Goal: Task Accomplishment & Management: Use online tool/utility

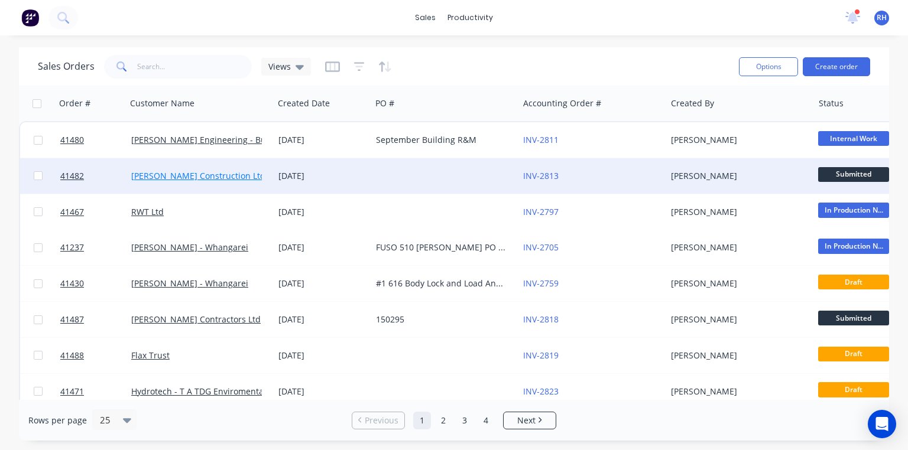
click at [213, 176] on link "[PERSON_NAME] Construction Ltd" at bounding box center [198, 175] width 134 height 11
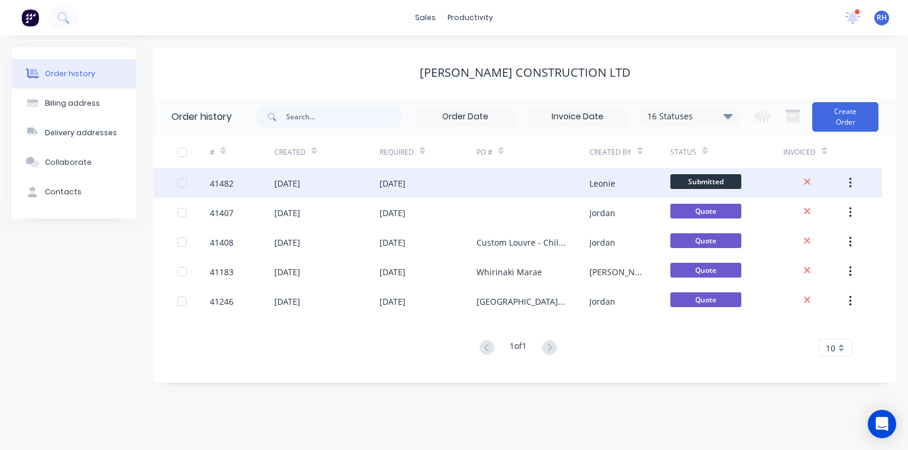
click at [394, 179] on div "[DATE]" at bounding box center [393, 183] width 26 height 12
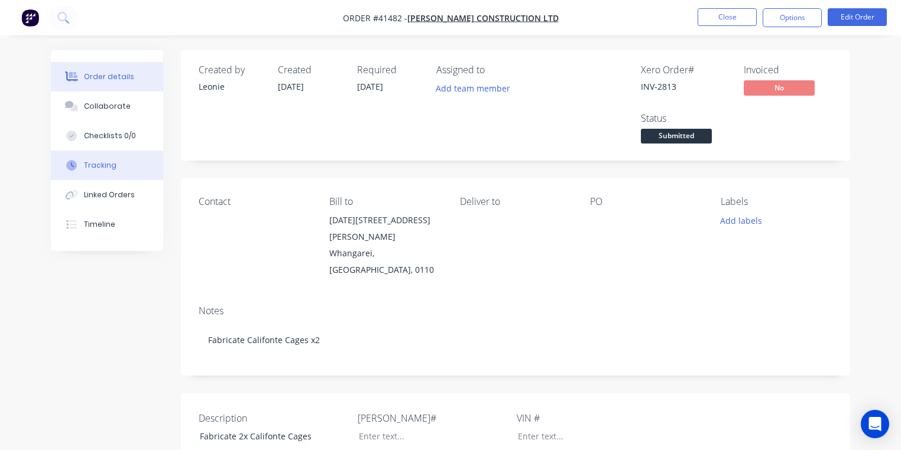
click at [109, 167] on div "Tracking" at bounding box center [100, 165] width 33 height 11
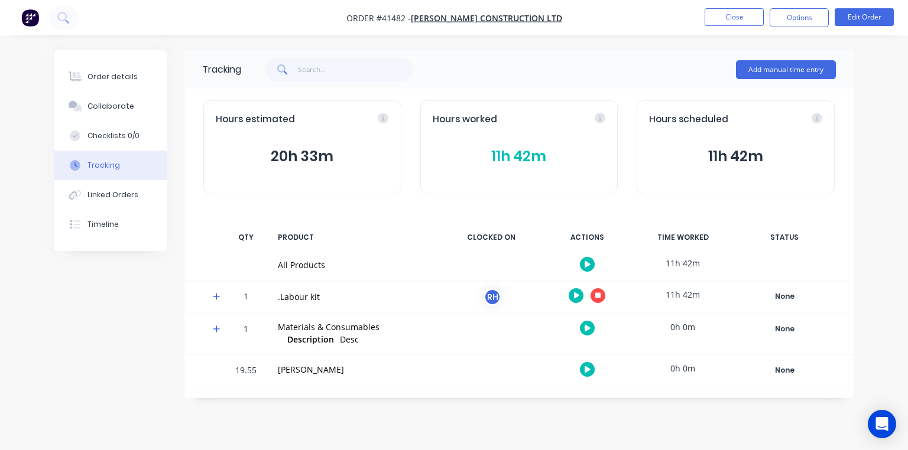
click at [220, 299] on span at bounding box center [219, 299] width 12 height 12
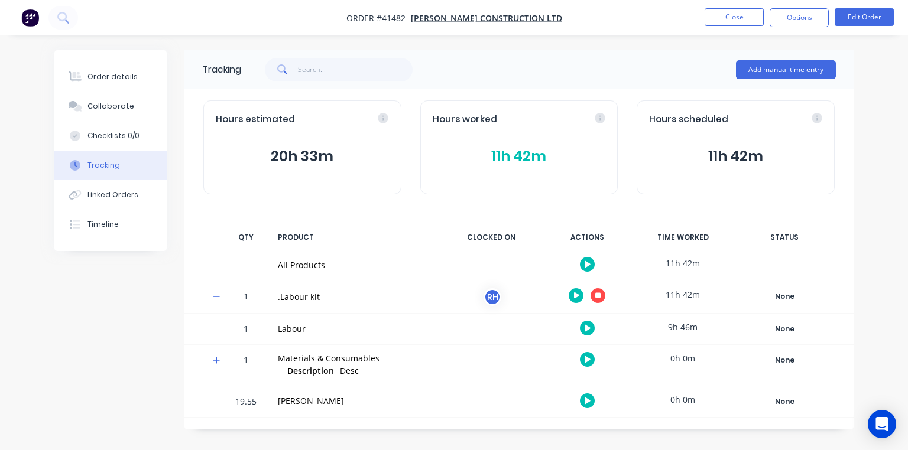
click at [598, 295] on icon "button" at bounding box center [598, 296] width 6 height 6
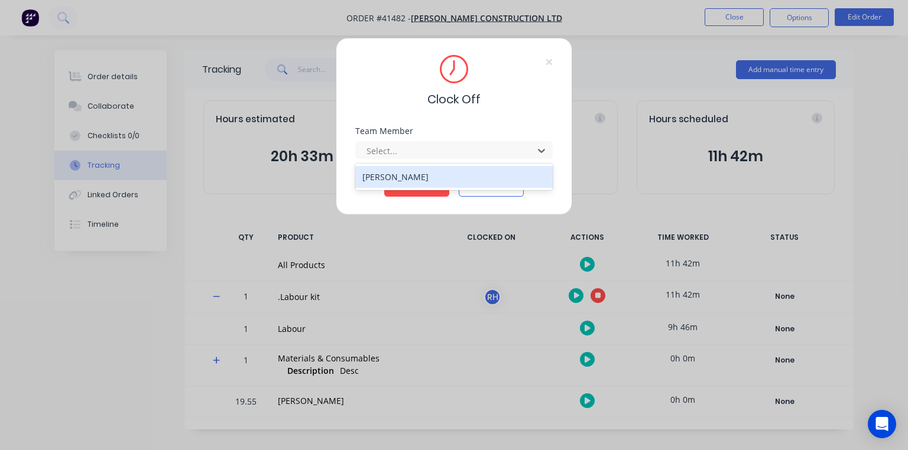
click at [465, 174] on div "[PERSON_NAME]" at bounding box center [453, 177] width 197 height 22
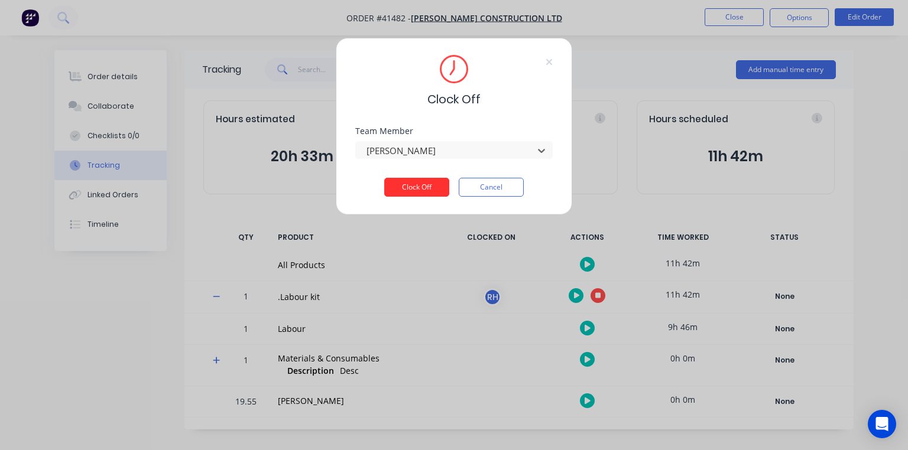
click at [427, 181] on button "Clock Off" at bounding box center [416, 187] width 65 height 19
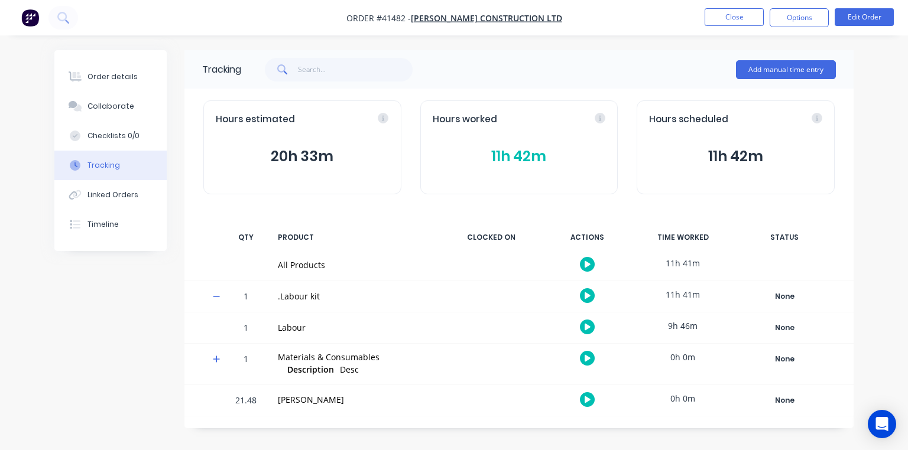
click at [217, 296] on icon at bounding box center [217, 297] width 8 height 8
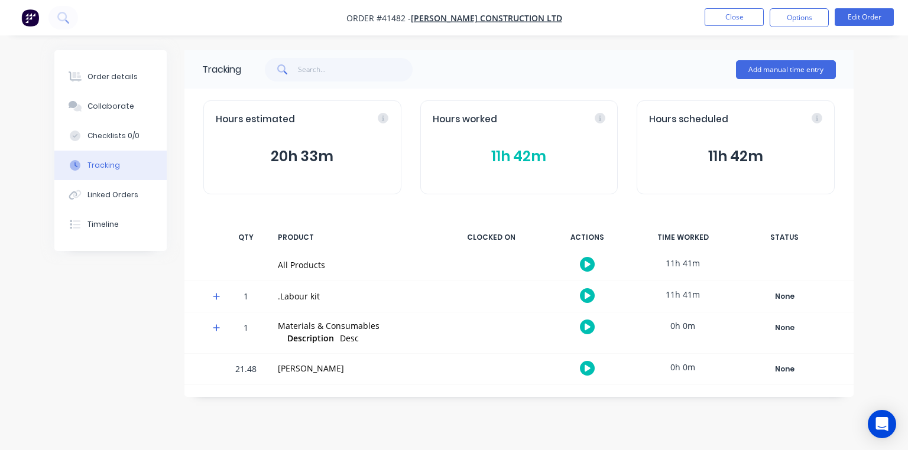
click at [215, 298] on icon at bounding box center [217, 297] width 8 height 8
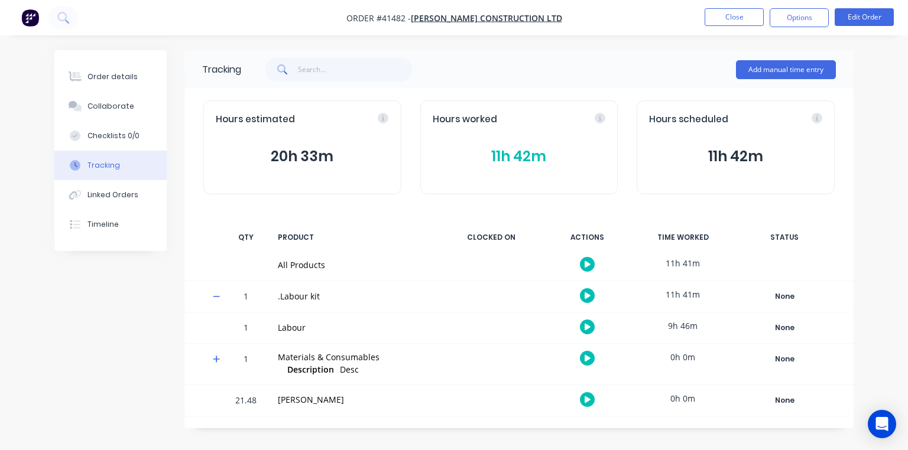
click at [499, 166] on button "11h 42m" at bounding box center [519, 156] width 173 height 22
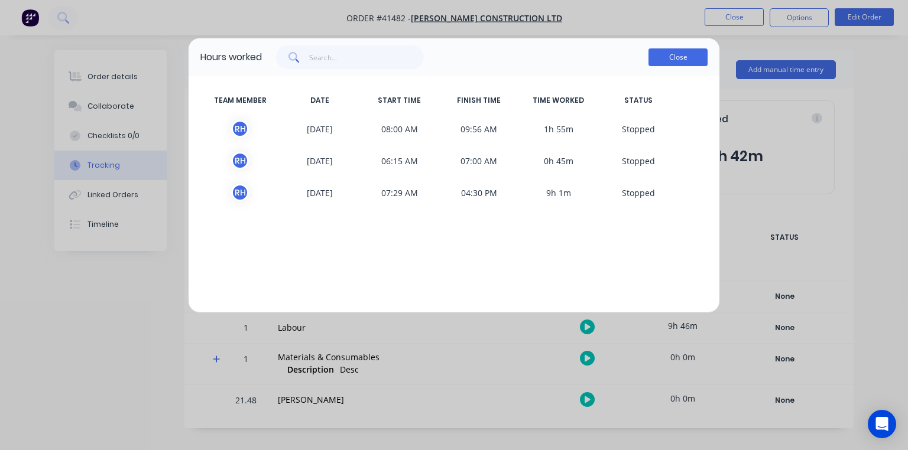
click at [681, 52] on button "Close" at bounding box center [677, 57] width 59 height 18
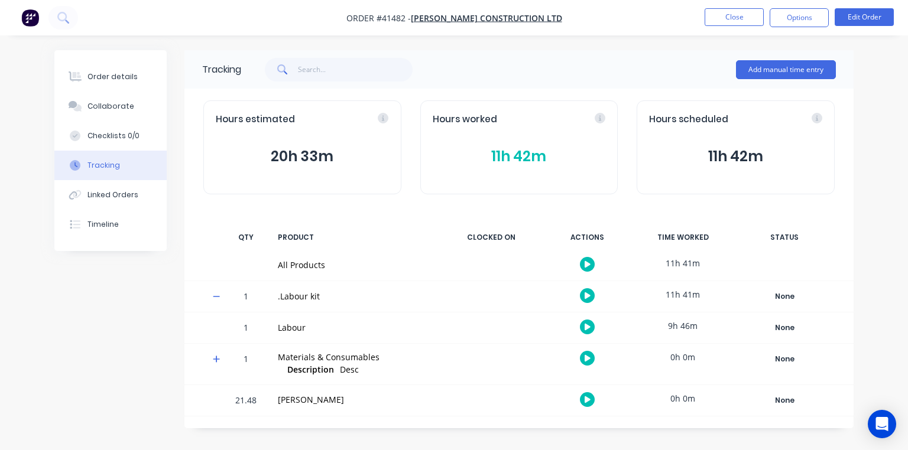
click at [553, 154] on button "11h 42m" at bounding box center [519, 156] width 173 height 22
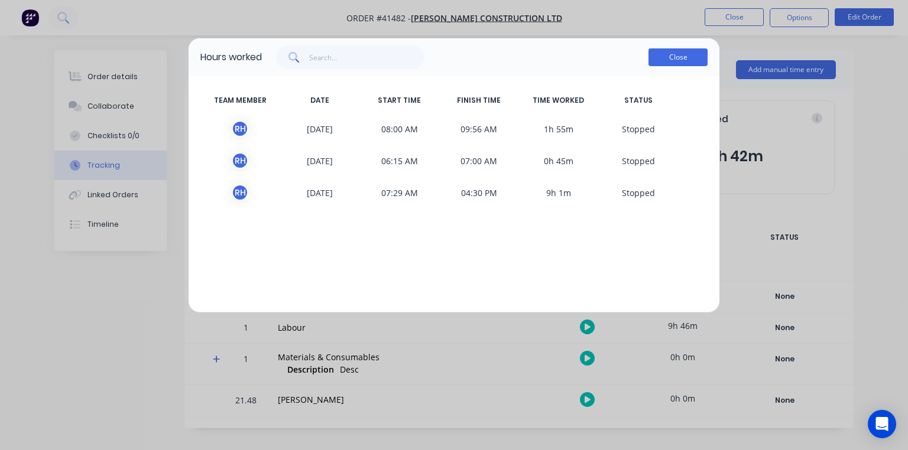
click at [685, 60] on button "Close" at bounding box center [677, 57] width 59 height 18
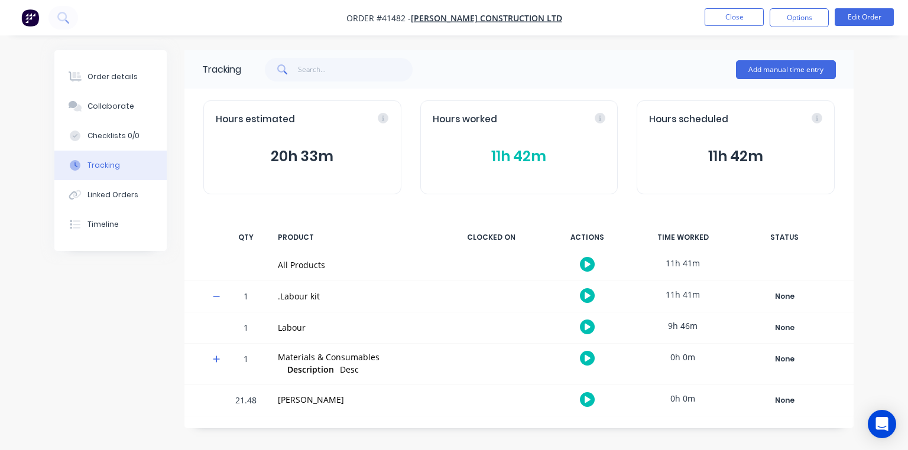
click at [31, 23] on img "button" at bounding box center [30, 18] width 18 height 18
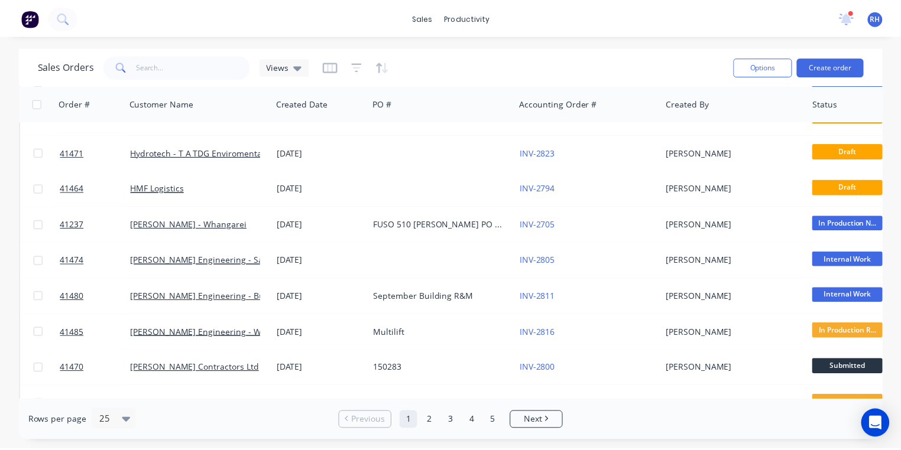
scroll to position [250, 0]
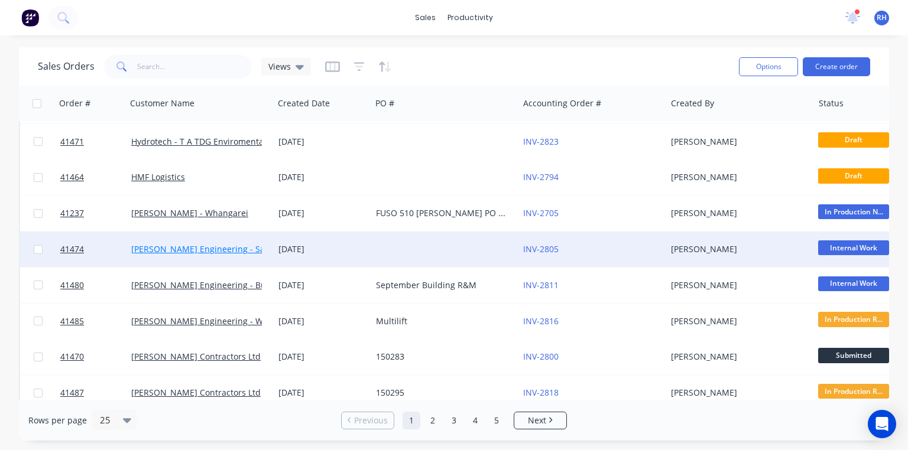
click at [219, 249] on link "[PERSON_NAME] Engineering - Safety" at bounding box center [205, 249] width 148 height 11
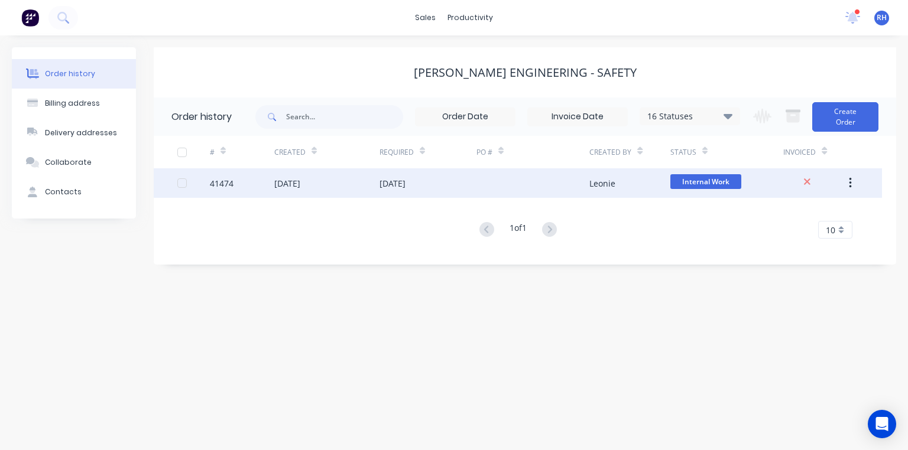
click at [406, 186] on div "[DATE]" at bounding box center [393, 183] width 26 height 12
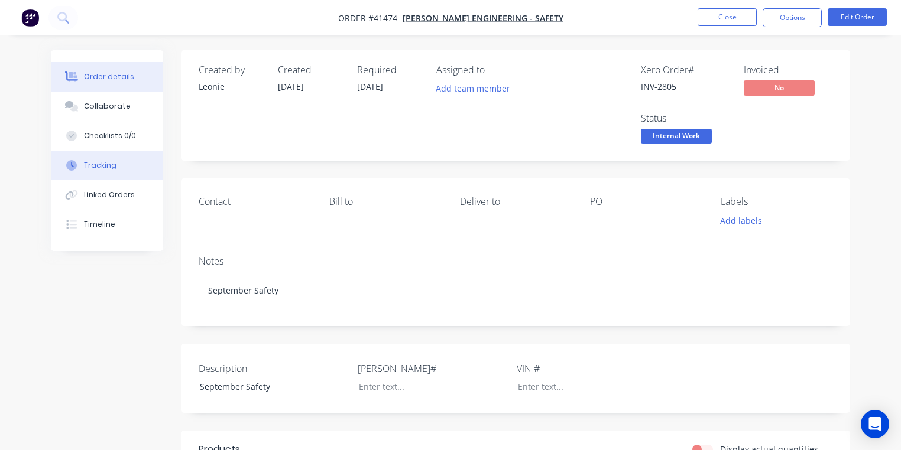
click at [121, 171] on button "Tracking" at bounding box center [107, 166] width 112 height 30
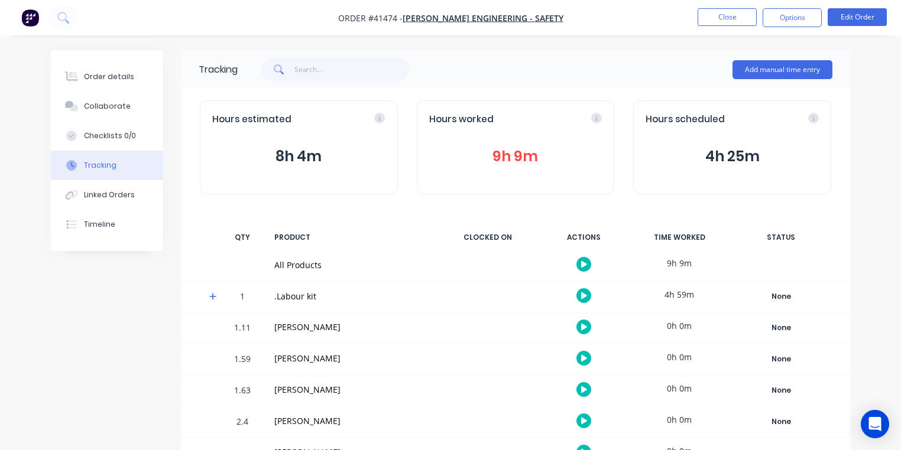
click at [521, 149] on button "9h 9m" at bounding box center [515, 156] width 173 height 22
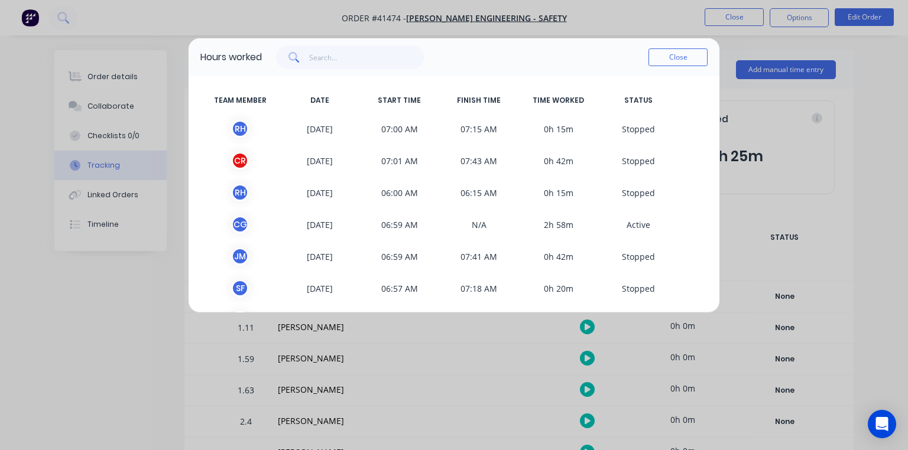
click at [482, 149] on div "C R [DATE] 07:01 AM 07:43 AM 0h 42m S topped" at bounding box center [453, 161] width 507 height 32
click at [669, 59] on button "Close" at bounding box center [677, 57] width 59 height 18
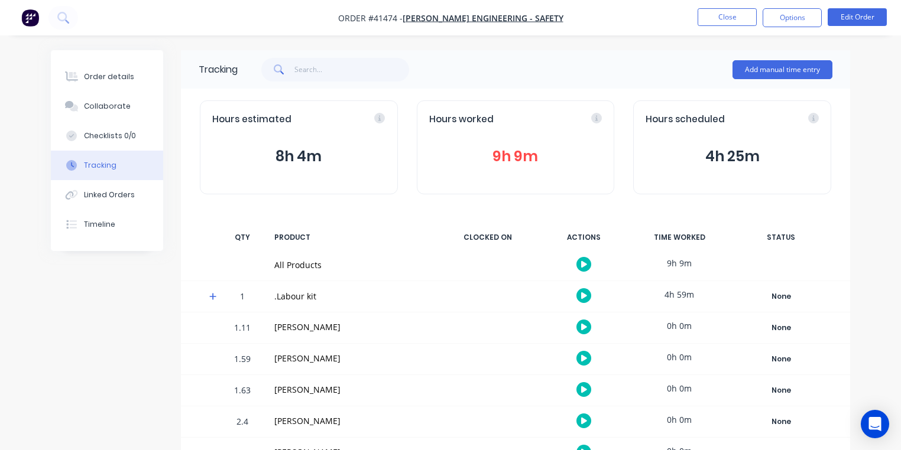
click at [32, 21] on img "button" at bounding box center [30, 18] width 18 height 18
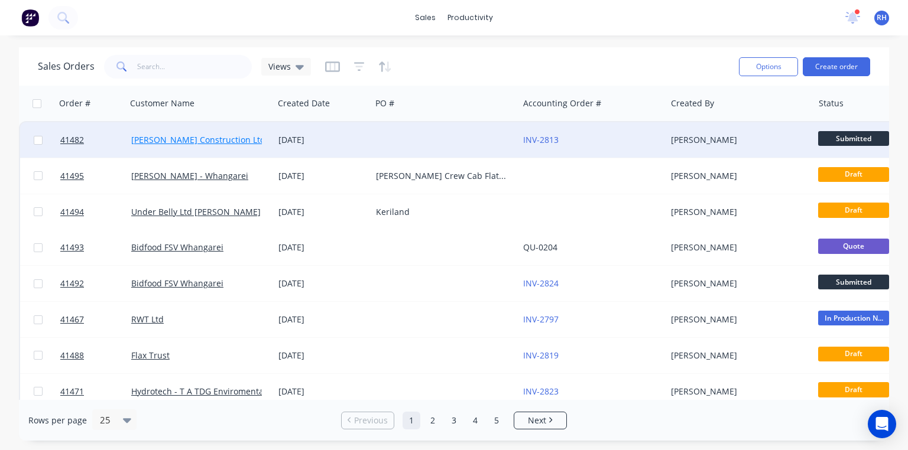
click at [209, 140] on link "[PERSON_NAME] Construction Ltd" at bounding box center [198, 139] width 134 height 11
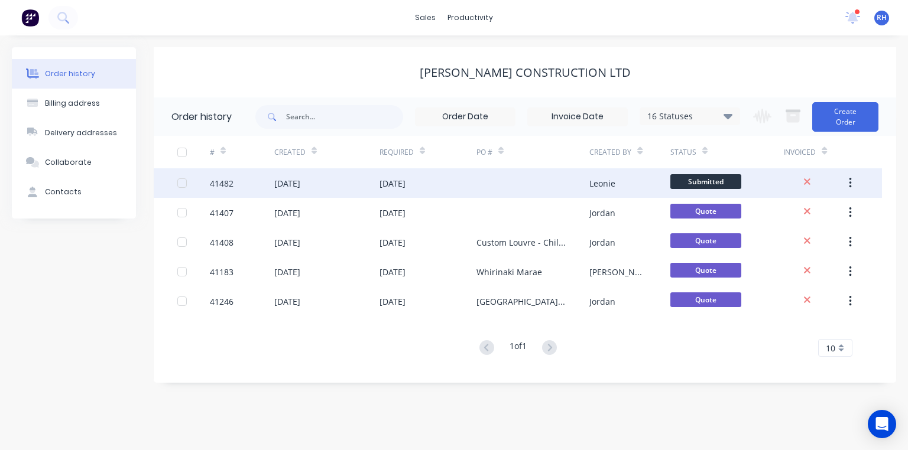
click at [390, 180] on div "[DATE]" at bounding box center [393, 183] width 26 height 12
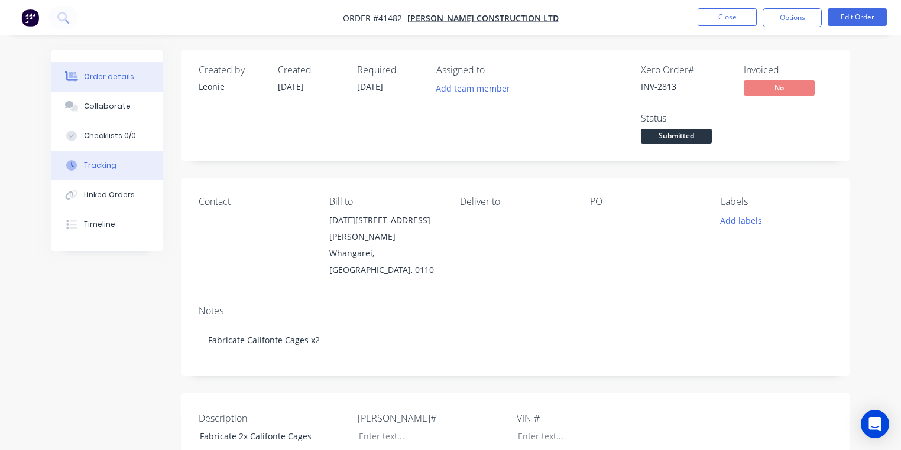
click at [120, 166] on button "Tracking" at bounding box center [107, 166] width 112 height 30
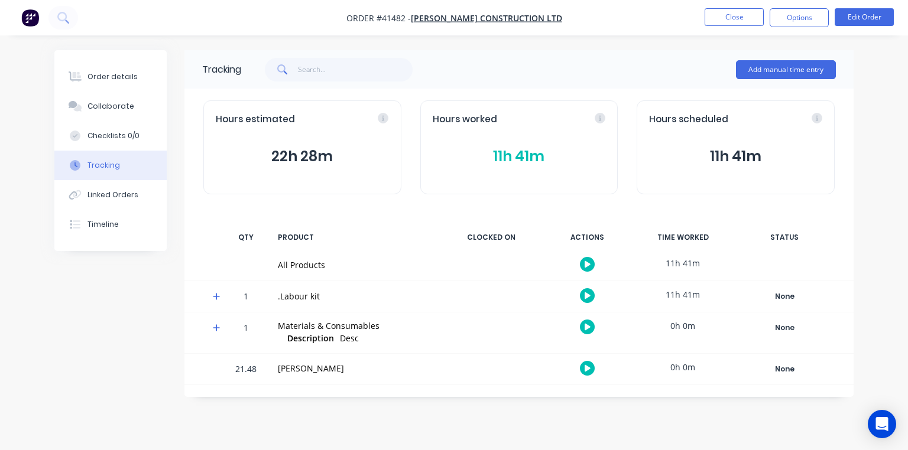
click at [220, 296] on icon at bounding box center [217, 297] width 8 height 8
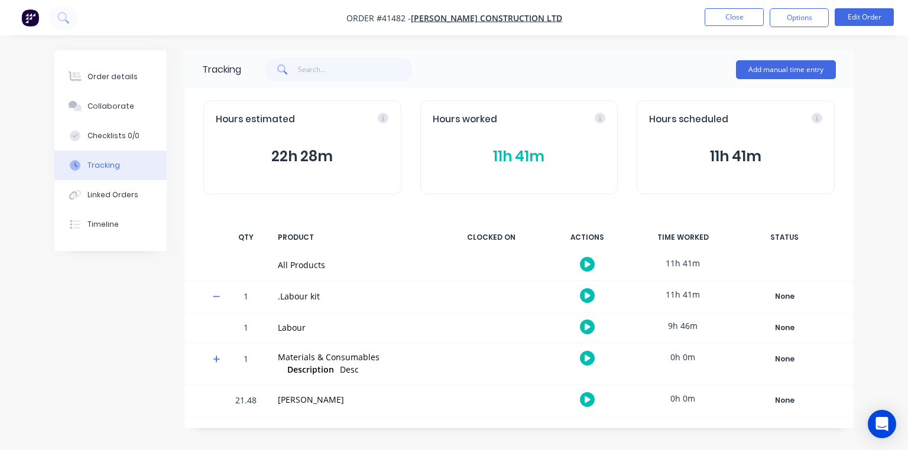
click at [216, 359] on icon at bounding box center [216, 359] width 7 height 7
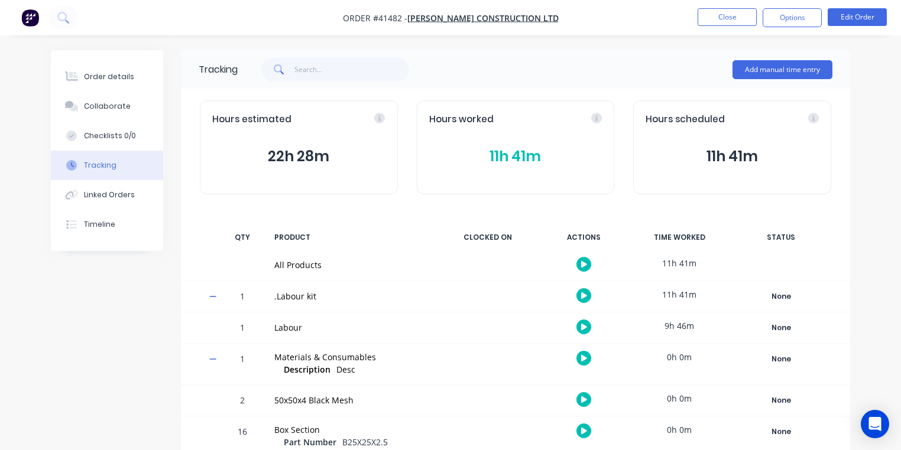
click at [24, 11] on img "button" at bounding box center [30, 18] width 18 height 18
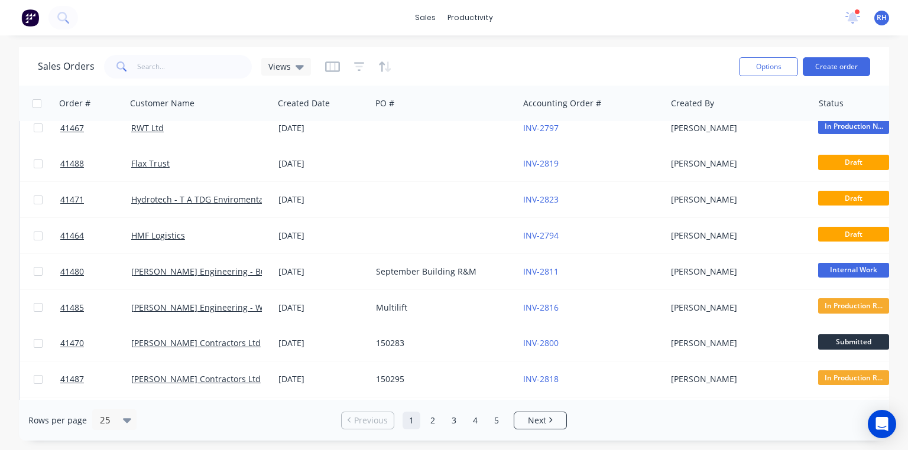
scroll to position [265, 0]
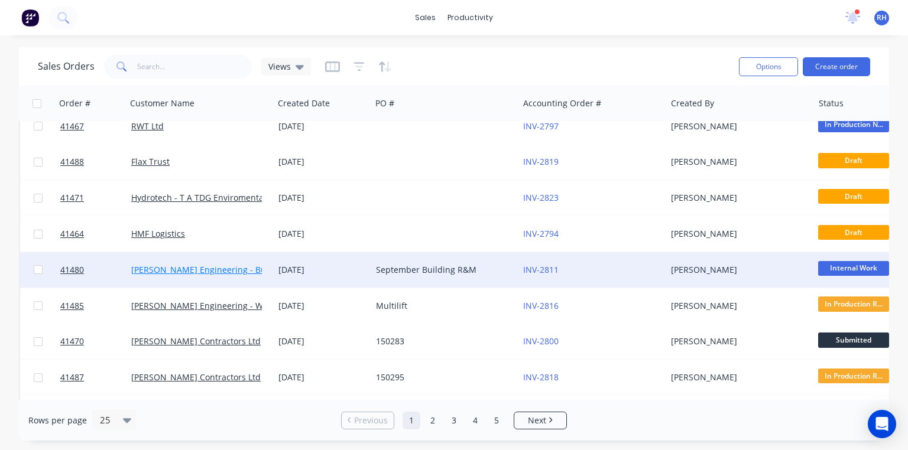
click at [249, 268] on link "[PERSON_NAME] Engineering - Building R M" at bounding box center [218, 269] width 175 height 11
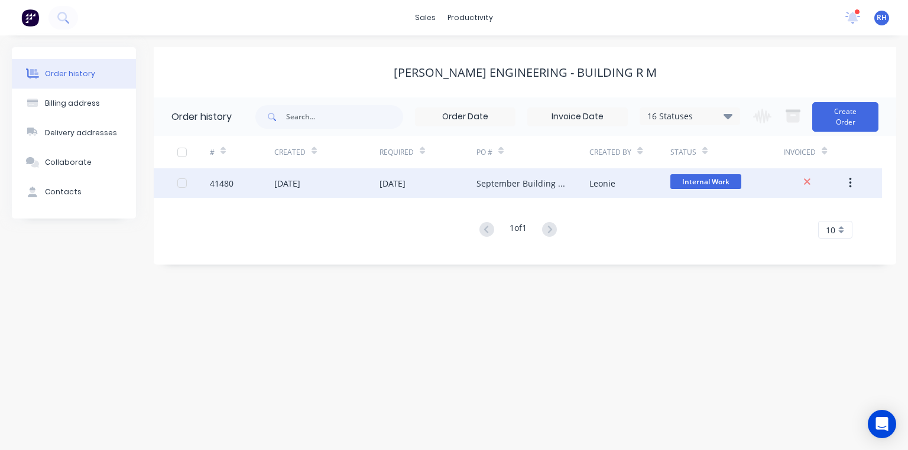
click at [401, 184] on div "[DATE]" at bounding box center [393, 183] width 26 height 12
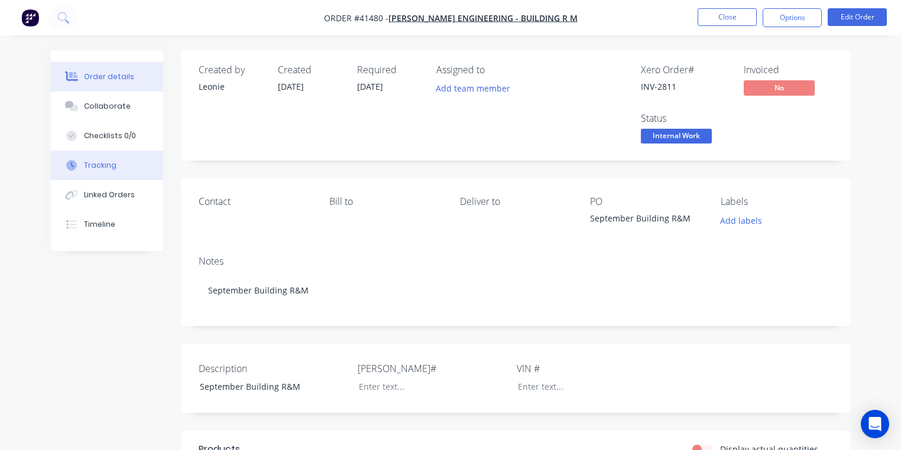
click at [112, 157] on button "Tracking" at bounding box center [107, 166] width 112 height 30
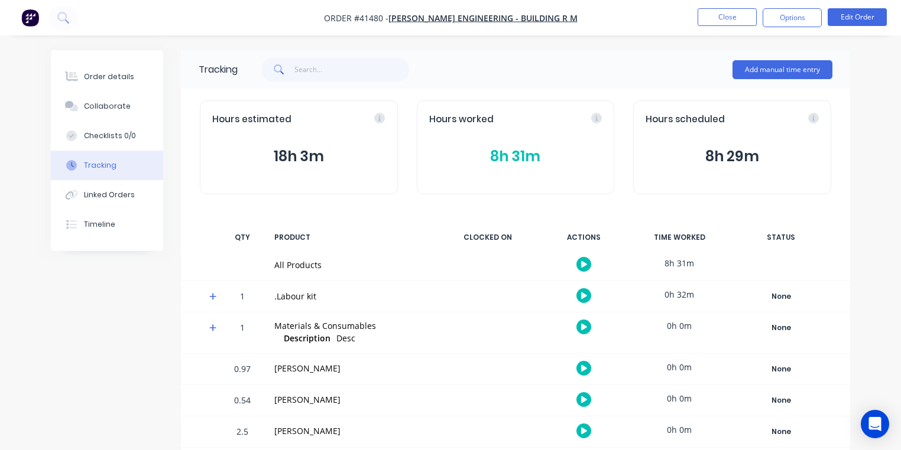
click at [213, 295] on icon at bounding box center [212, 296] width 7 height 7
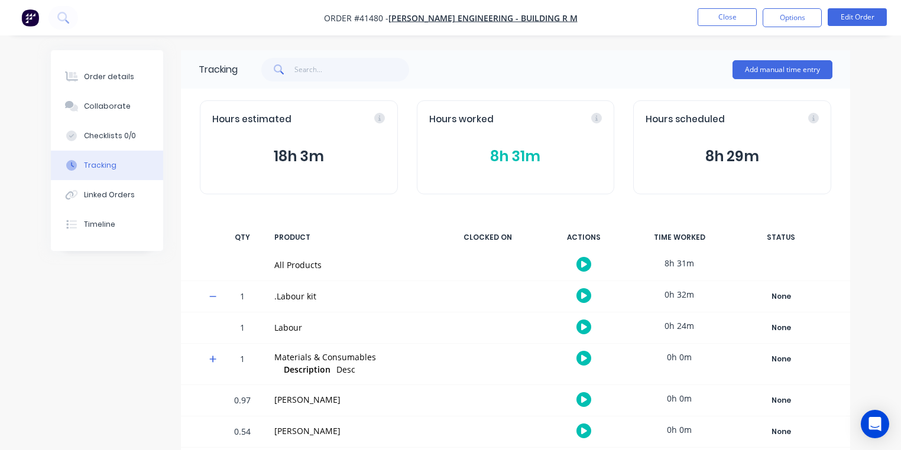
click at [580, 332] on button "button" at bounding box center [583, 327] width 15 height 15
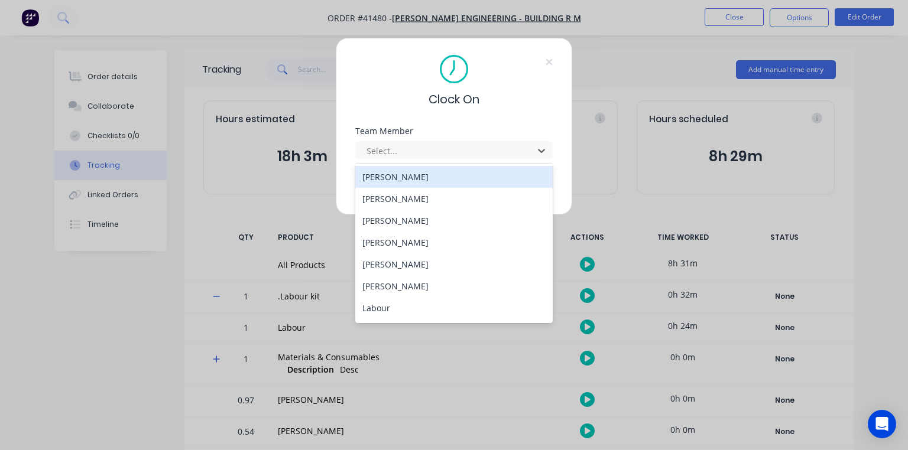
scroll to position [151, 0]
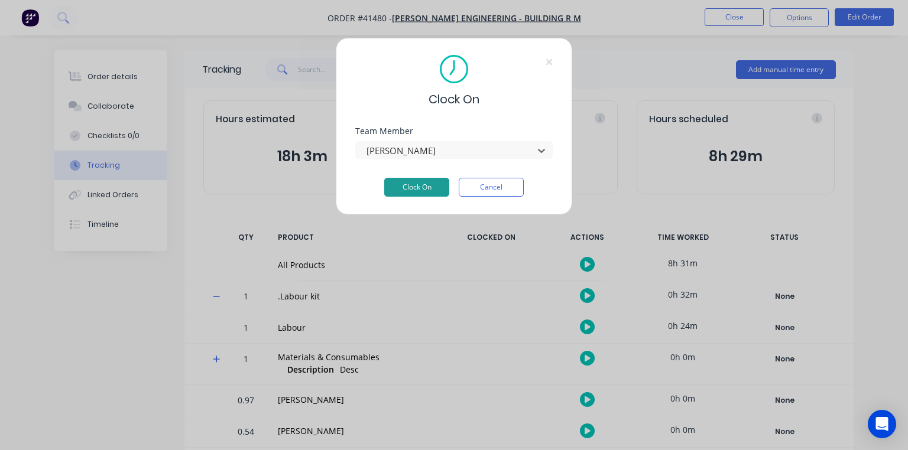
click at [430, 191] on button "Clock On" at bounding box center [416, 187] width 65 height 19
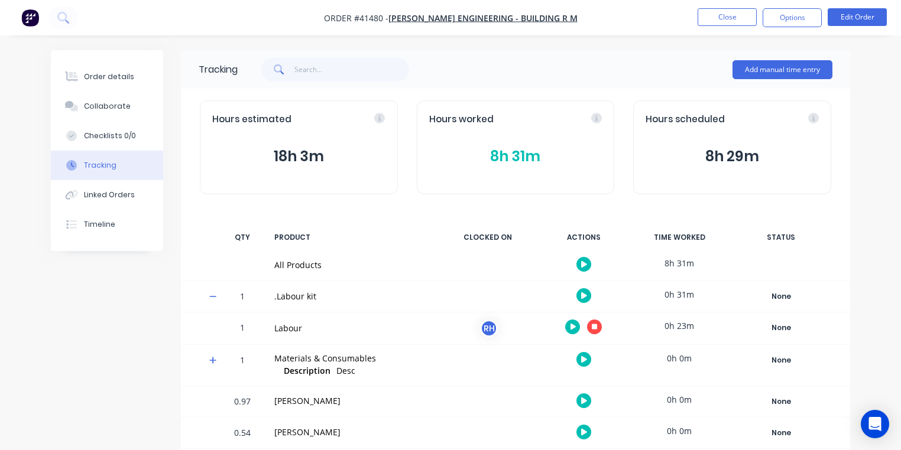
click at [31, 20] on img "button" at bounding box center [30, 18] width 18 height 18
